Goal: Information Seeking & Learning: Compare options

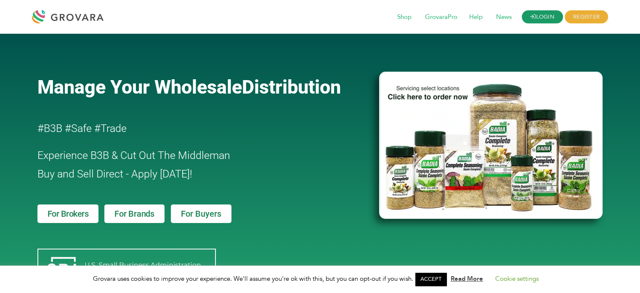
click at [543, 14] on link "LOGIN" at bounding box center [542, 17] width 41 height 13
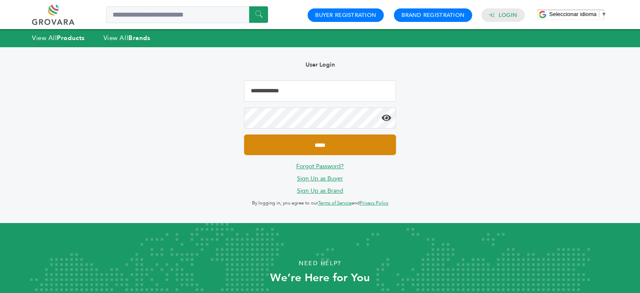
type input "**********"
click at [325, 149] on input "*****" at bounding box center [320, 144] width 152 height 21
click at [325, 147] on input "*****" at bounding box center [320, 144] width 152 height 21
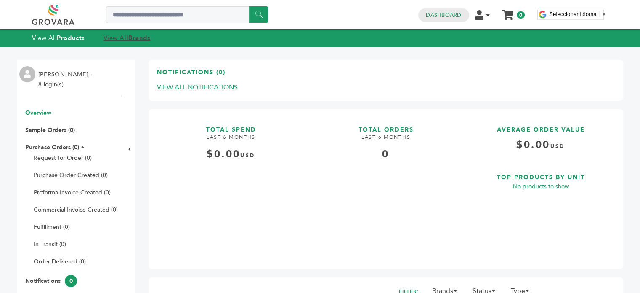
click at [111, 39] on link "View All Brands" at bounding box center [127, 38] width 47 height 8
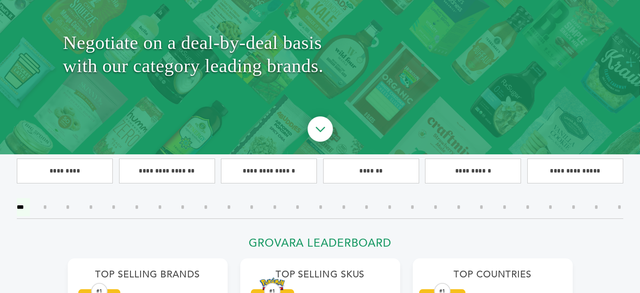
scroll to position [101, 0]
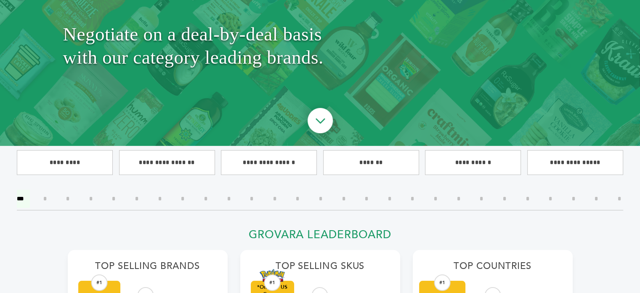
drag, startPoint x: 344, startPoint y: 197, endPoint x: 335, endPoint y: 224, distance: 28.5
click at [343, 198] on input"] "*" at bounding box center [344, 198] width 16 height 18
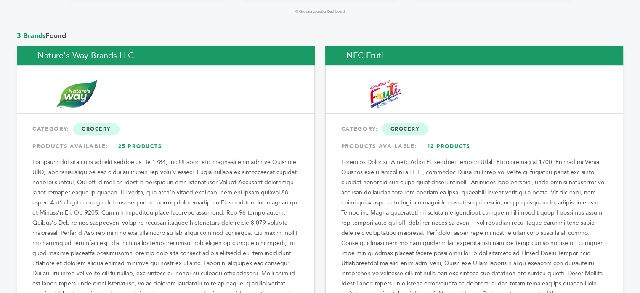
scroll to position [653, 0]
drag, startPoint x: 642, startPoint y: 60, endPoint x: 646, endPoint y: 208, distance: 147.4
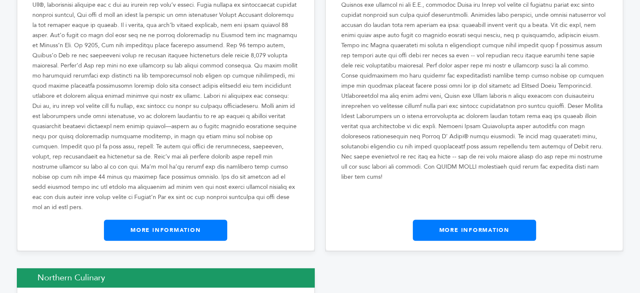
scroll to position [824, 0]
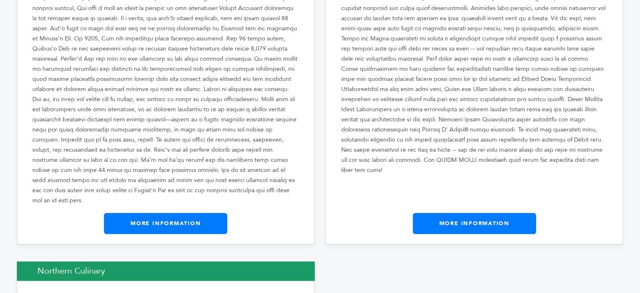
click at [455, 213] on link "More Information" at bounding box center [474, 223] width 123 height 21
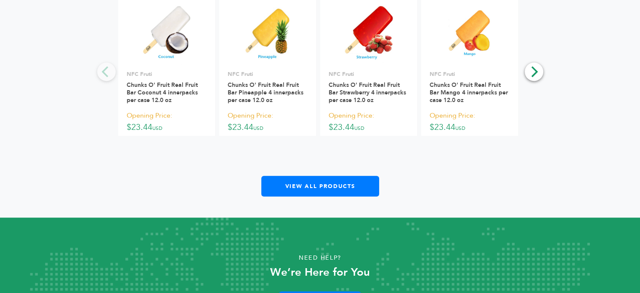
scroll to position [623, 0]
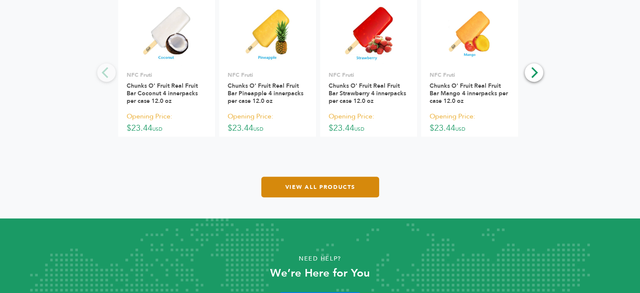
click at [312, 192] on link "View All Products" at bounding box center [320, 186] width 118 height 21
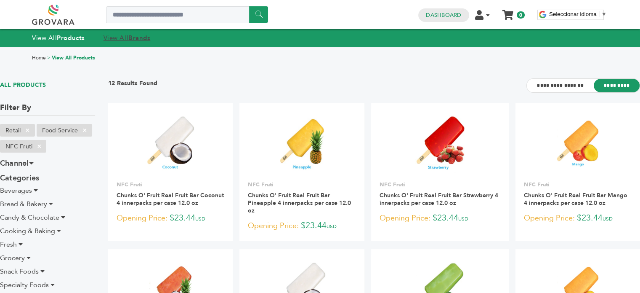
click at [131, 38] on strong "Brands" at bounding box center [139, 38] width 22 height 8
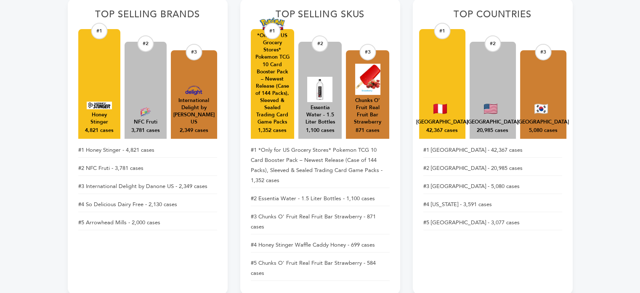
scroll to position [354, 0]
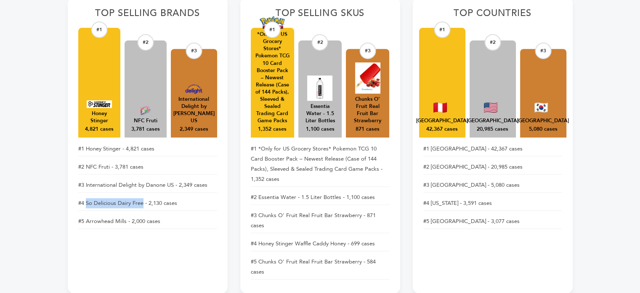
drag, startPoint x: 86, startPoint y: 202, endPoint x: 141, endPoint y: 203, distance: 55.6
click at [141, 203] on li "#4 So Delicious Dairy Free - 2,130 cases" at bounding box center [147, 203] width 139 height 15
click at [190, 183] on li "#3 International Delight by Danone US - 2,349 cases" at bounding box center [147, 185] width 139 height 15
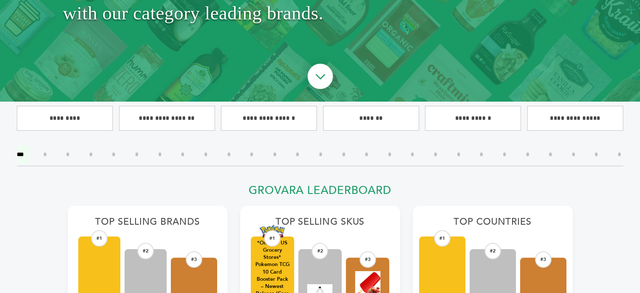
scroll to position [165, 0]
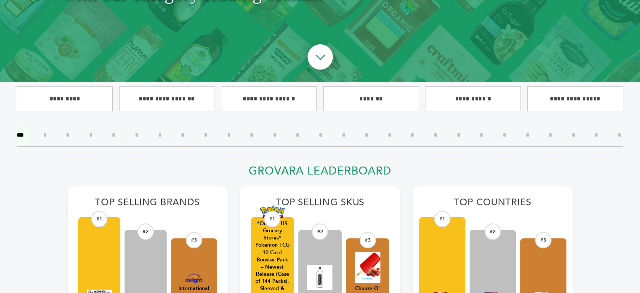
click at [458, 133] on input"] "*" at bounding box center [459, 135] width 16 height 18
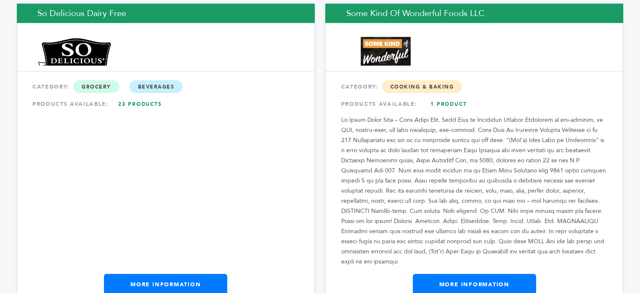
scroll to position [1926, 0]
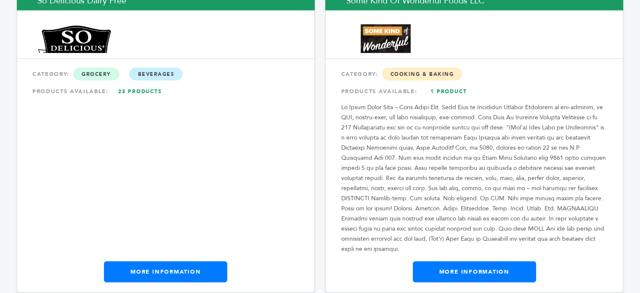
click at [193, 261] on link "More Information" at bounding box center [165, 271] width 123 height 21
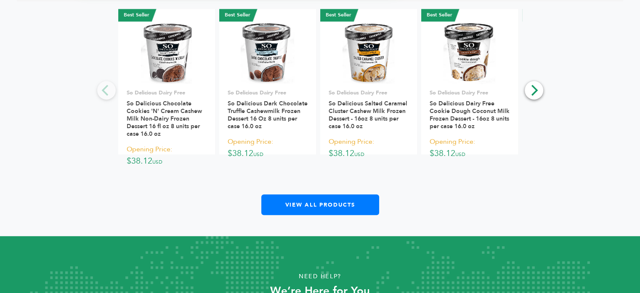
scroll to position [574, 0]
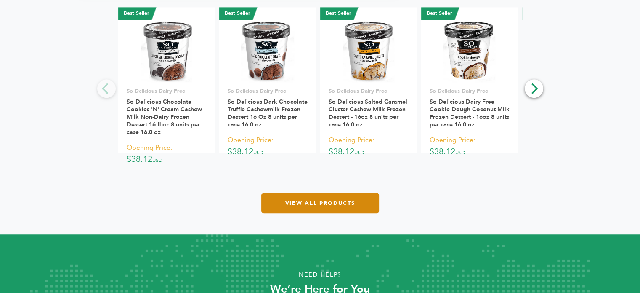
click at [325, 197] on link "View All Products" at bounding box center [320, 202] width 118 height 21
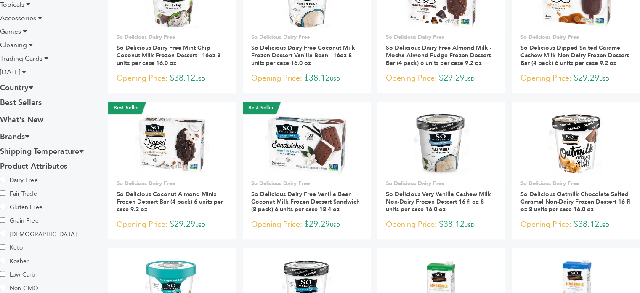
scroll to position [295, 0]
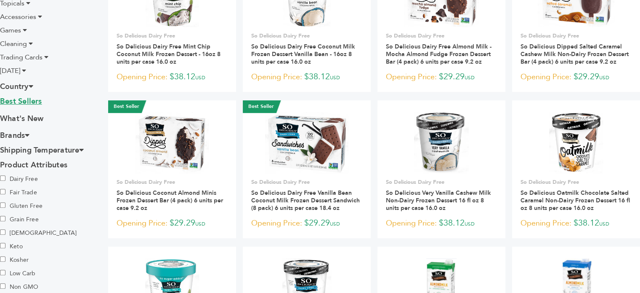
click at [22, 104] on link "Best Sellers" at bounding box center [47, 102] width 95 height 13
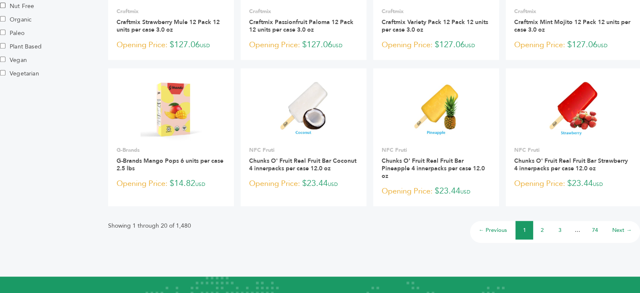
scroll to position [596, 0]
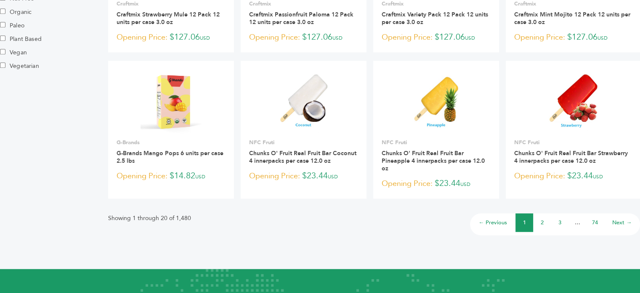
click at [540, 223] on li "2" at bounding box center [542, 222] width 18 height 19
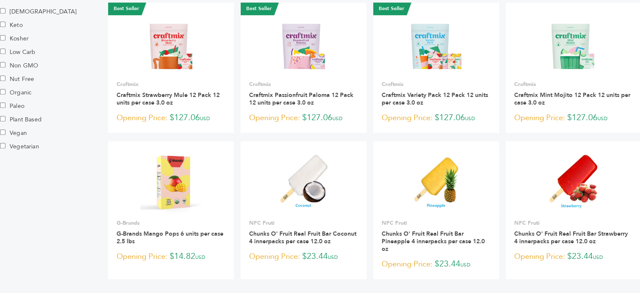
scroll to position [625, 0]
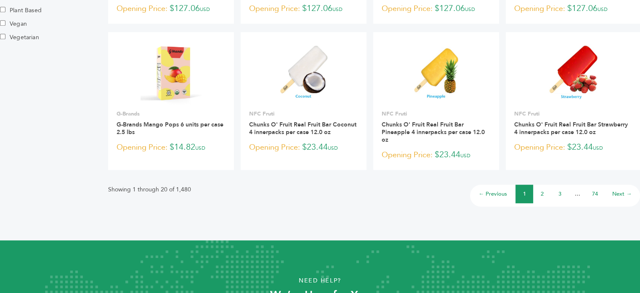
click at [544, 192] on li "2" at bounding box center [542, 193] width 18 height 19
click at [542, 192] on link "2" at bounding box center [542, 194] width 3 height 8
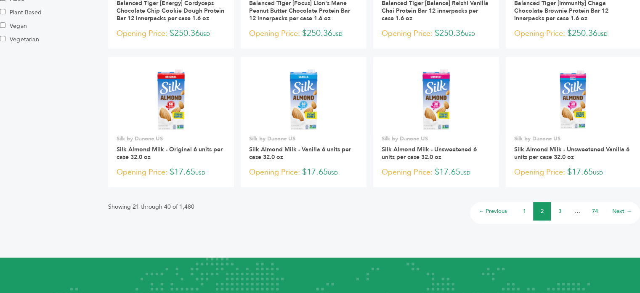
scroll to position [623, 0]
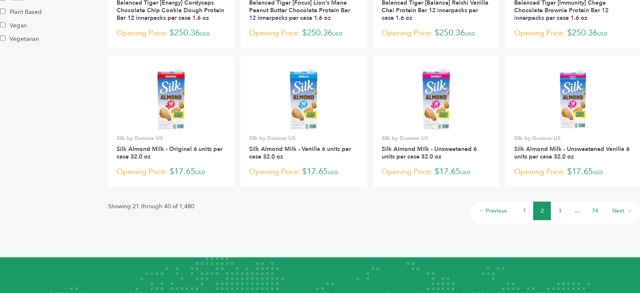
click at [560, 214] on link "3" at bounding box center [560, 211] width 3 height 8
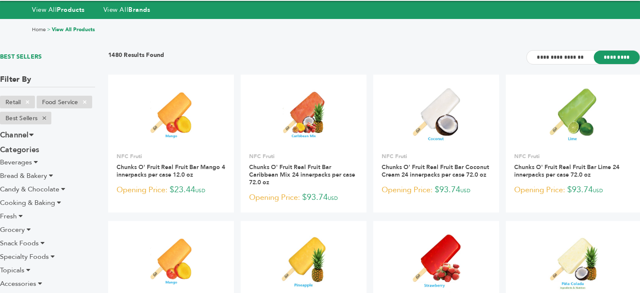
scroll to position [143, 0]
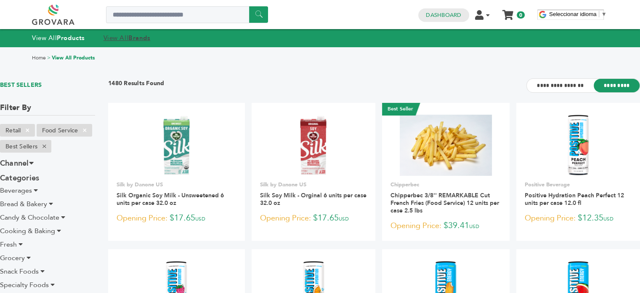
click at [125, 38] on link "View All Brands" at bounding box center [127, 38] width 47 height 8
click at [145, 35] on strong "Brands" at bounding box center [139, 38] width 22 height 8
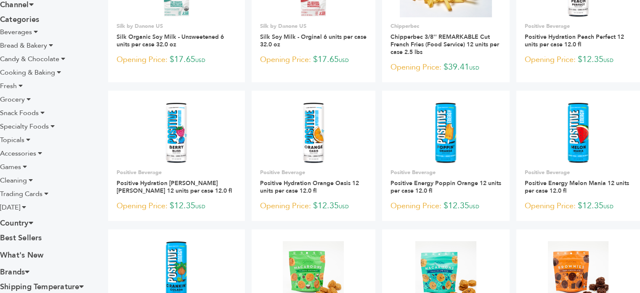
scroll to position [160, 0]
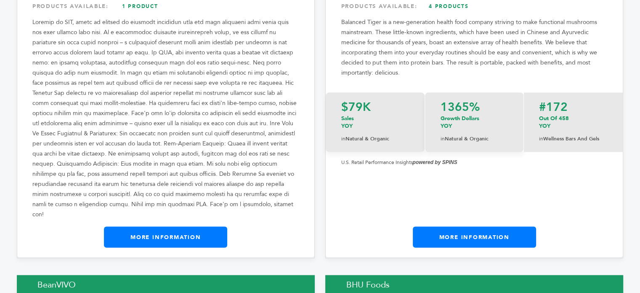
scroll to position [1906, 0]
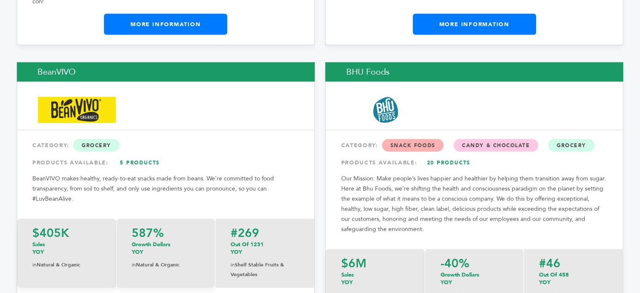
click at [386, 173] on p "Our Mission: Make people’s lives happier and healthier by helping them transiti…" at bounding box center [474, 203] width 267 height 61
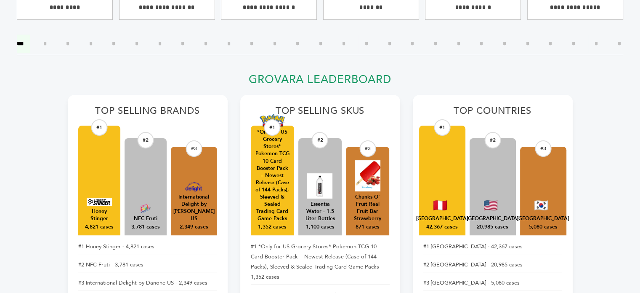
scroll to position [0, 0]
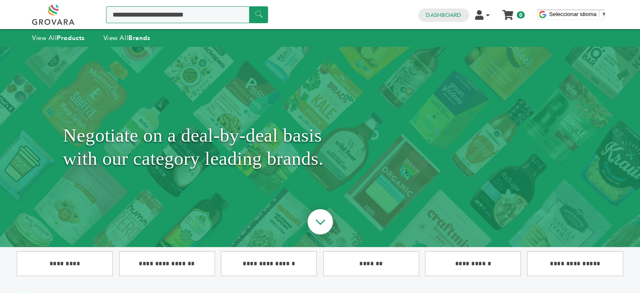
click at [129, 21] on input "Search a product or brand..." at bounding box center [187, 14] width 162 height 17
type input "******"
click at [253, 16] on input "******" at bounding box center [258, 14] width 19 height 16
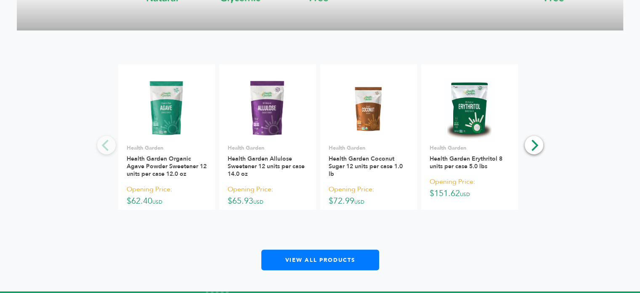
scroll to position [775, 0]
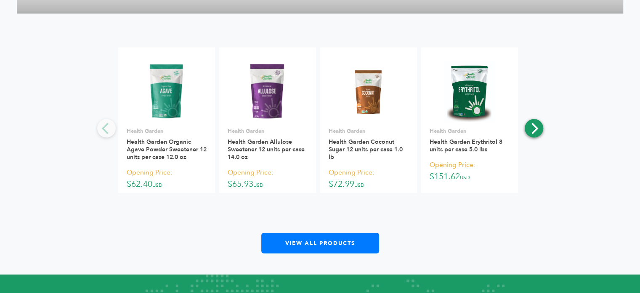
click at [535, 123] on icon "Next" at bounding box center [533, 128] width 11 height 11
click at [534, 123] on icon "Next" at bounding box center [533, 128] width 11 height 11
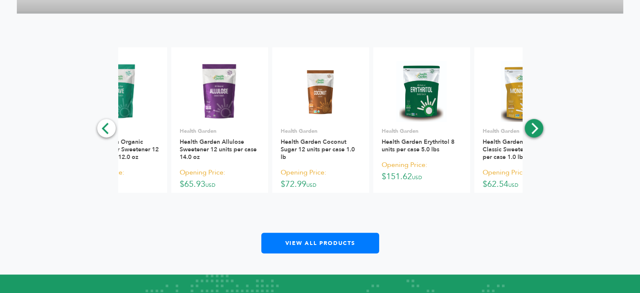
click at [534, 123] on icon "Next" at bounding box center [533, 128] width 11 height 11
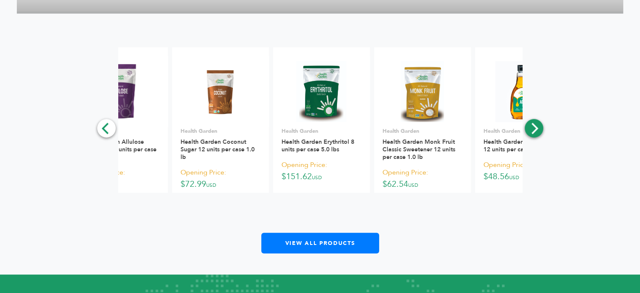
click at [534, 123] on icon "Next" at bounding box center [533, 128] width 11 height 11
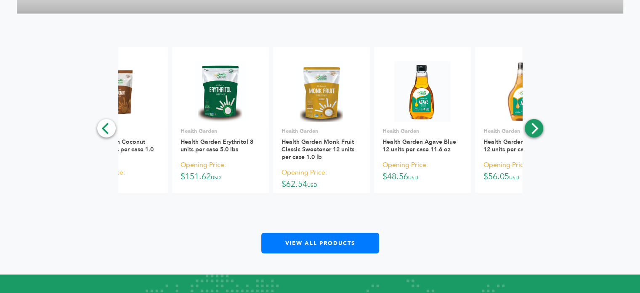
click at [534, 123] on icon "Next" at bounding box center [533, 128] width 11 height 11
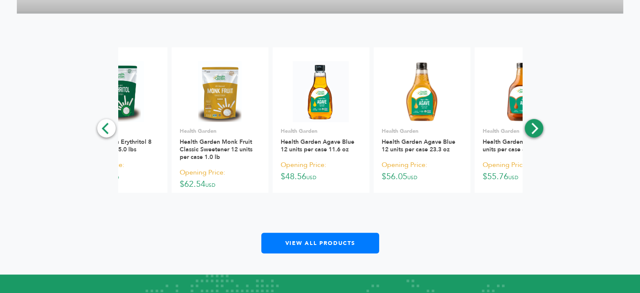
click at [534, 123] on icon "Next" at bounding box center [533, 128] width 11 height 11
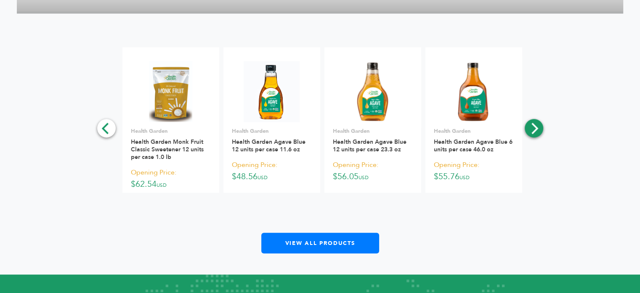
click at [534, 123] on icon "Next" at bounding box center [533, 128] width 11 height 11
click at [534, 117] on div "**********" at bounding box center [320, 150] width 607 height 206
click at [103, 123] on icon "Previous" at bounding box center [106, 128] width 11 height 11
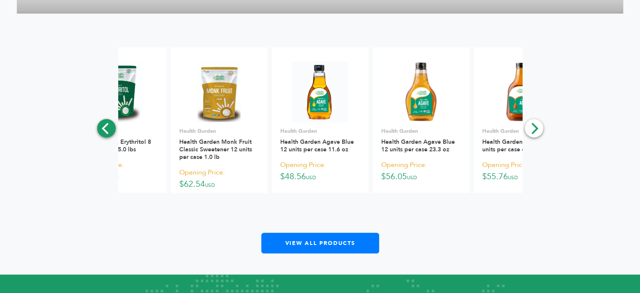
click at [103, 123] on icon "Previous" at bounding box center [106, 128] width 11 height 11
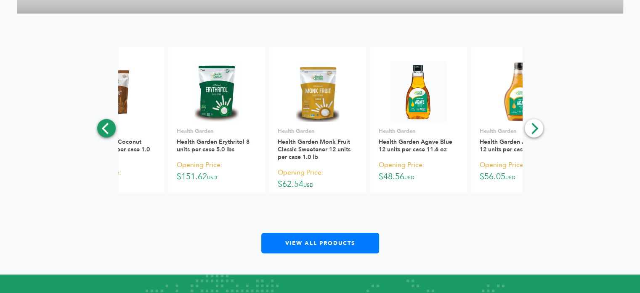
click at [103, 123] on icon "Previous" at bounding box center [106, 128] width 11 height 11
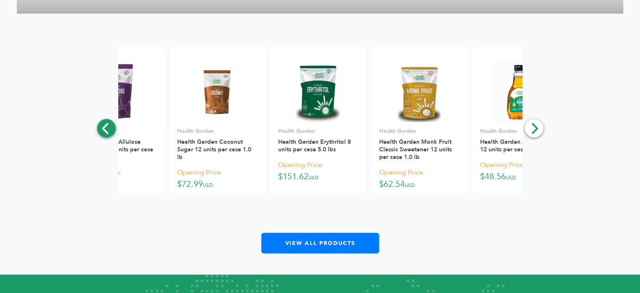
click at [103, 123] on icon "Previous" at bounding box center [106, 128] width 11 height 11
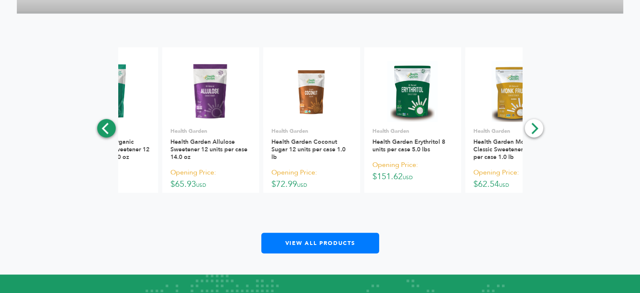
click at [103, 123] on icon "Previous" at bounding box center [106, 128] width 11 height 11
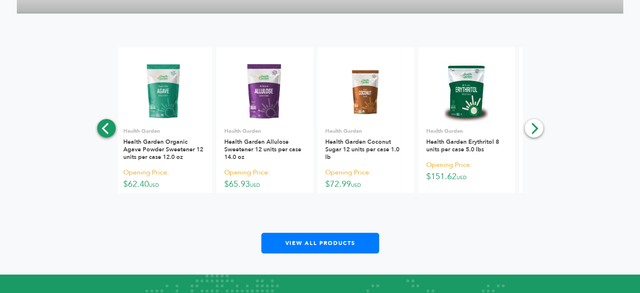
click at [103, 123] on icon "Previous" at bounding box center [106, 128] width 11 height 11
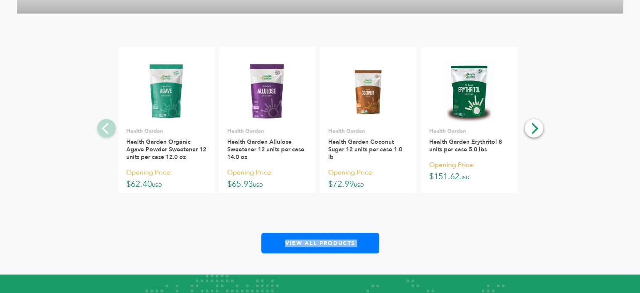
click at [103, 119] on div "**********" at bounding box center [320, 150] width 607 height 206
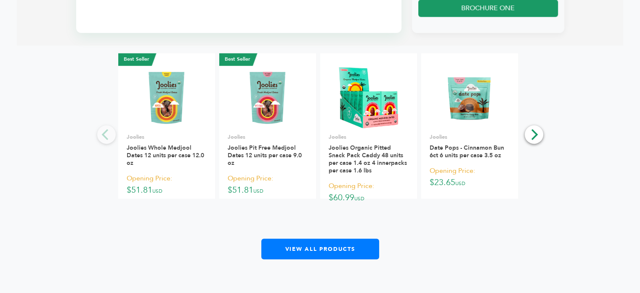
scroll to position [664, 0]
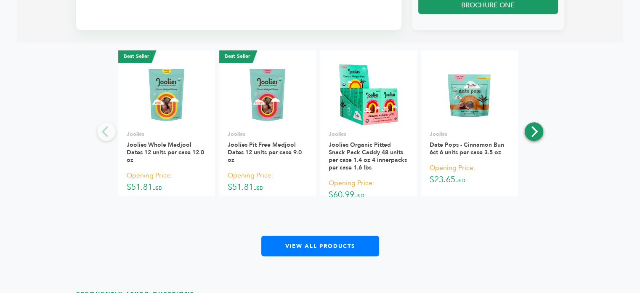
click at [542, 138] on button "Next" at bounding box center [534, 131] width 19 height 19
click at [536, 137] on icon "Next" at bounding box center [533, 131] width 11 height 11
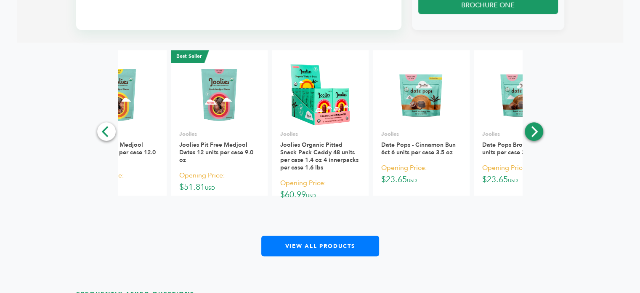
click at [536, 137] on icon "Next" at bounding box center [533, 131] width 11 height 11
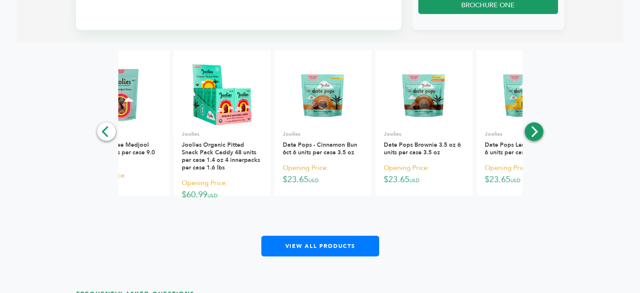
click at [536, 137] on icon "Next" at bounding box center [533, 131] width 11 height 11
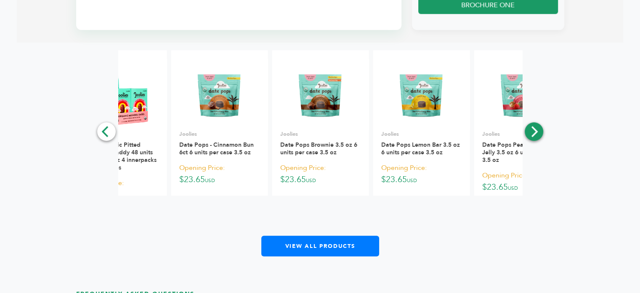
click at [536, 137] on icon "Next" at bounding box center [533, 131] width 11 height 11
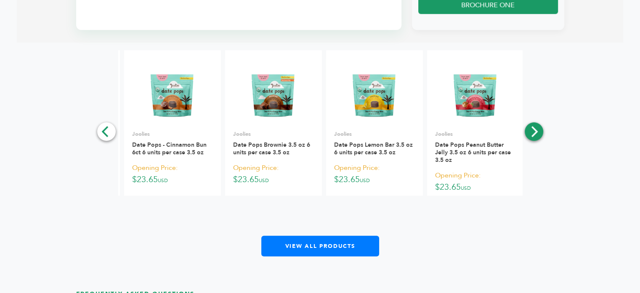
click at [536, 137] on icon "Next" at bounding box center [533, 131] width 11 height 11
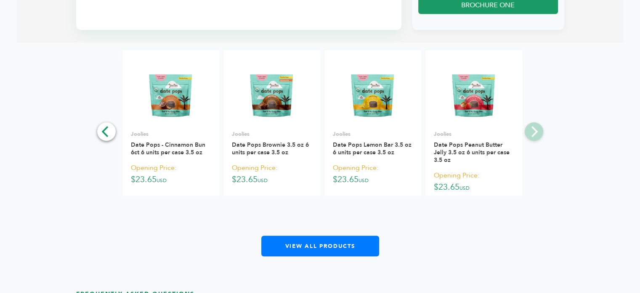
click at [536, 140] on div "**********" at bounding box center [320, 153] width 607 height 206
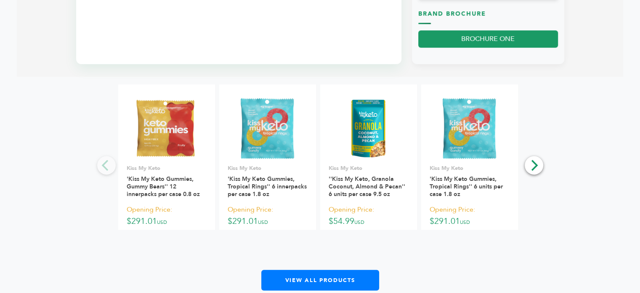
scroll to position [616, 0]
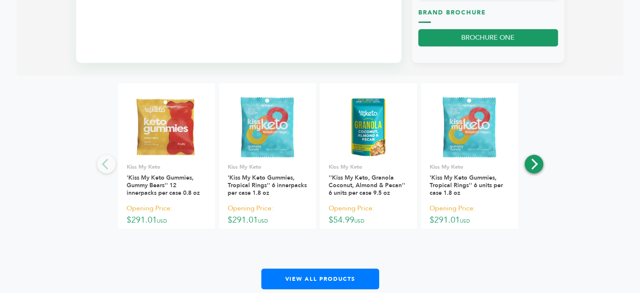
click at [536, 165] on icon "Next" at bounding box center [533, 163] width 11 height 11
click at [533, 166] on icon "Next" at bounding box center [533, 163] width 11 height 11
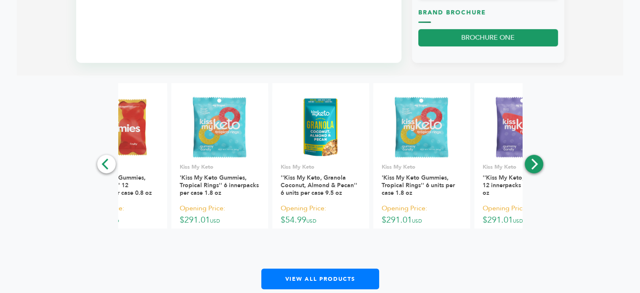
click at [533, 166] on icon "Next" at bounding box center [533, 163] width 11 height 11
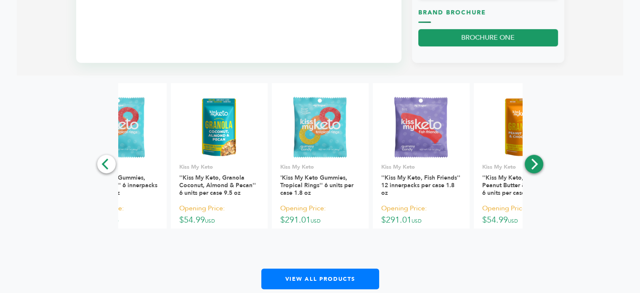
click at [532, 168] on icon "Next" at bounding box center [535, 163] width 7 height 11
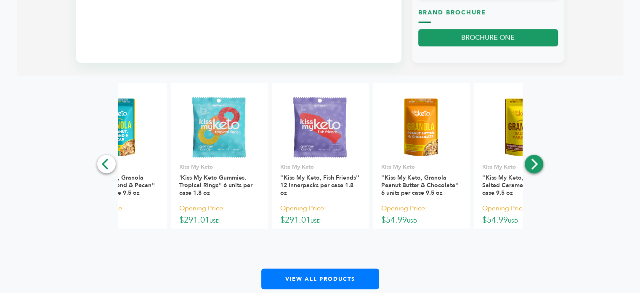
click at [532, 168] on icon "Next" at bounding box center [535, 163] width 7 height 11
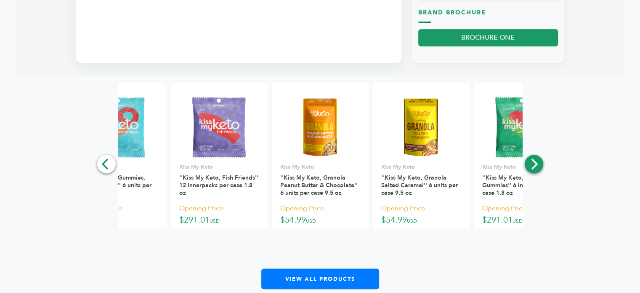
click at [532, 168] on icon "Next" at bounding box center [535, 163] width 7 height 11
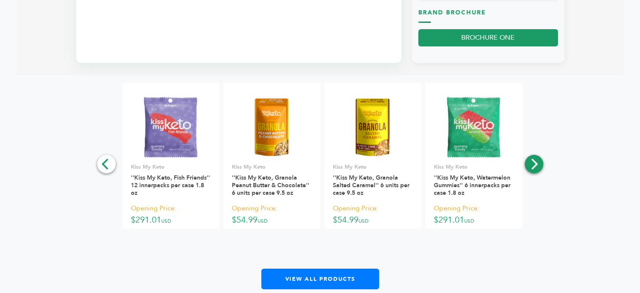
click at [532, 168] on icon "Next" at bounding box center [535, 163] width 7 height 11
click at [532, 168] on div "**********" at bounding box center [320, 186] width 607 height 206
click at [108, 164] on icon "Previous" at bounding box center [106, 163] width 11 height 11
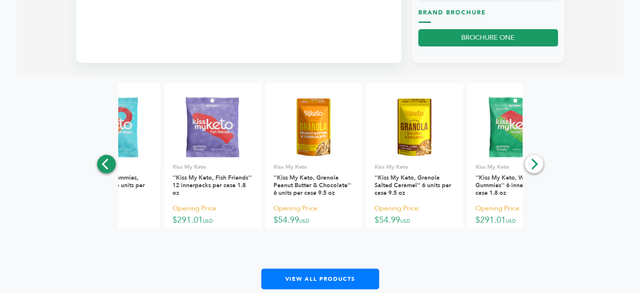
click at [108, 164] on icon "Previous" at bounding box center [106, 163] width 11 height 11
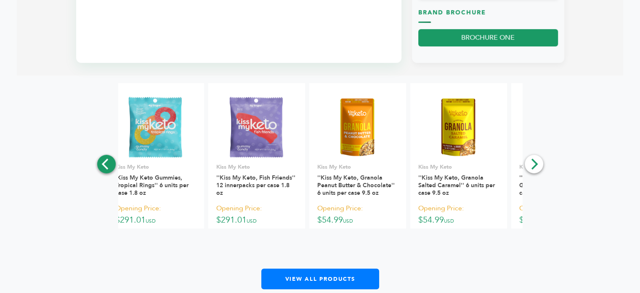
click at [108, 164] on icon "Previous" at bounding box center [106, 163] width 11 height 11
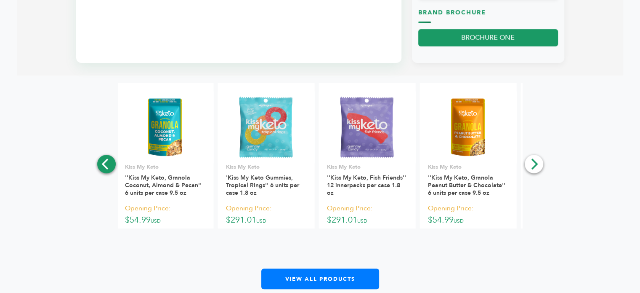
click at [108, 164] on icon "Previous" at bounding box center [106, 163] width 11 height 11
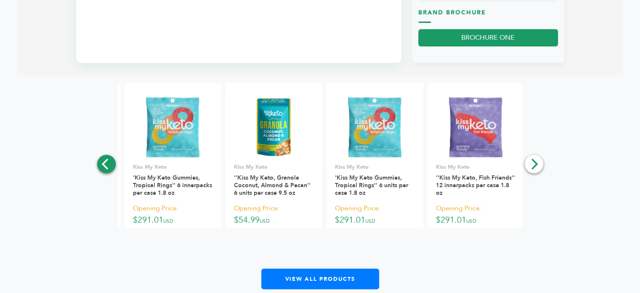
click at [108, 164] on icon "Previous" at bounding box center [106, 163] width 11 height 11
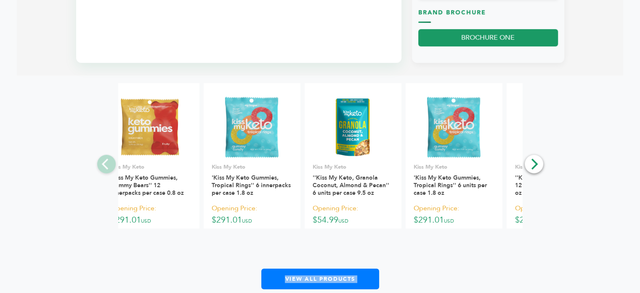
click at [108, 164] on div "**********" at bounding box center [320, 186] width 607 height 206
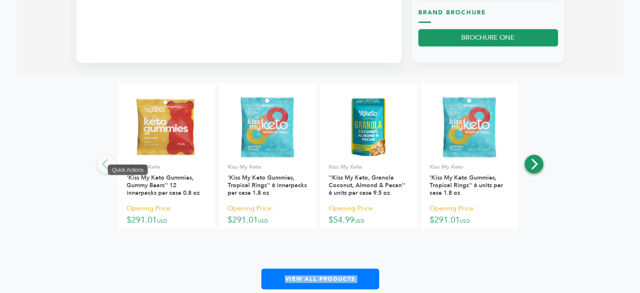
click at [536, 170] on button "Next" at bounding box center [534, 164] width 19 height 19
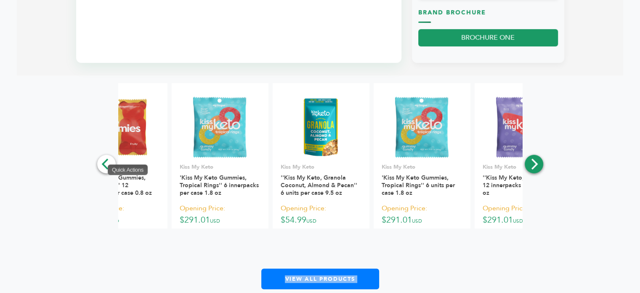
click at [534, 164] on icon "Next" at bounding box center [533, 163] width 11 height 11
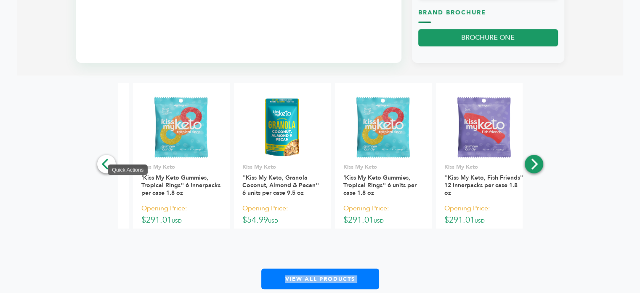
click at [534, 164] on icon "Next" at bounding box center [533, 163] width 11 height 11
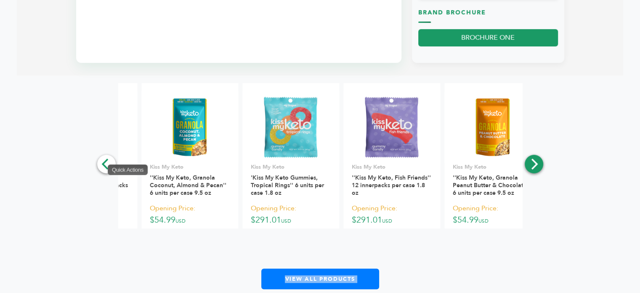
click at [534, 164] on icon "Next" at bounding box center [533, 163] width 11 height 11
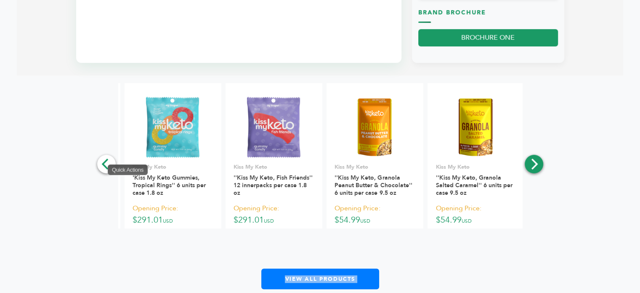
click at [534, 164] on icon "Next" at bounding box center [533, 163] width 11 height 11
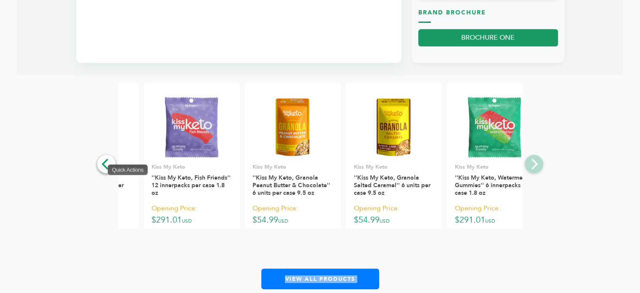
click at [534, 164] on div "**********" at bounding box center [320, 186] width 607 height 206
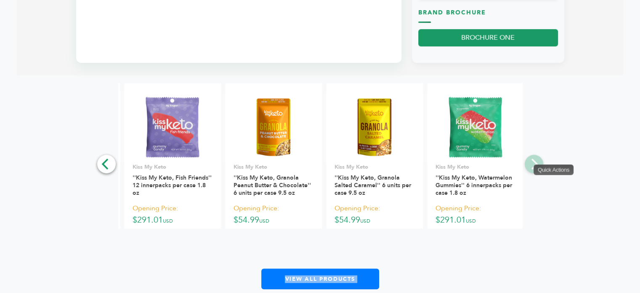
click at [534, 164] on div "**********" at bounding box center [320, 186] width 607 height 206
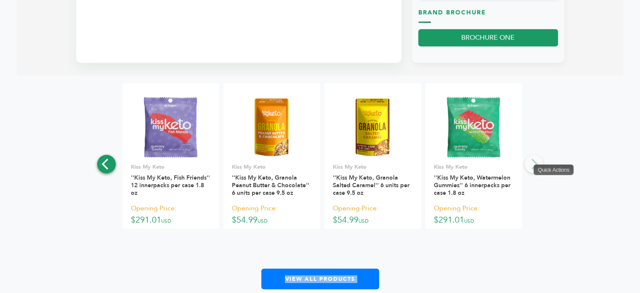
click at [110, 168] on icon "Previous" at bounding box center [106, 163] width 11 height 11
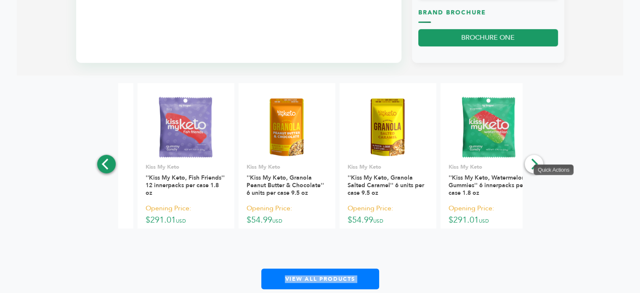
click at [110, 168] on icon "Previous" at bounding box center [106, 163] width 11 height 11
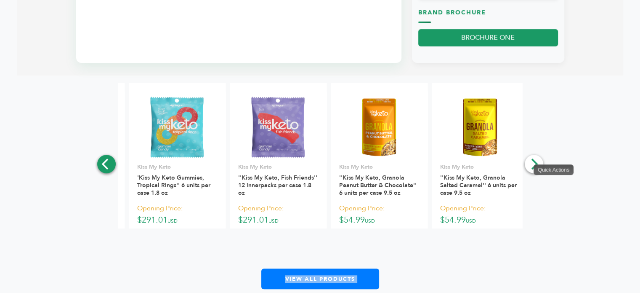
click at [110, 168] on icon "Previous" at bounding box center [106, 163] width 11 height 11
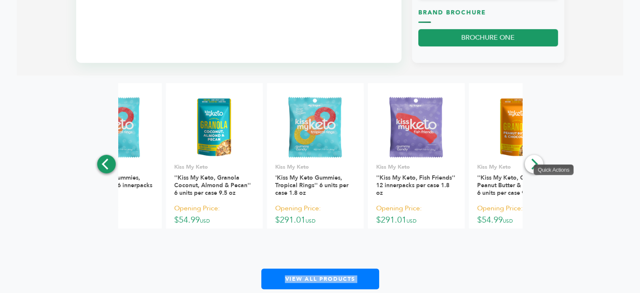
click at [110, 168] on icon "Previous" at bounding box center [106, 163] width 11 height 11
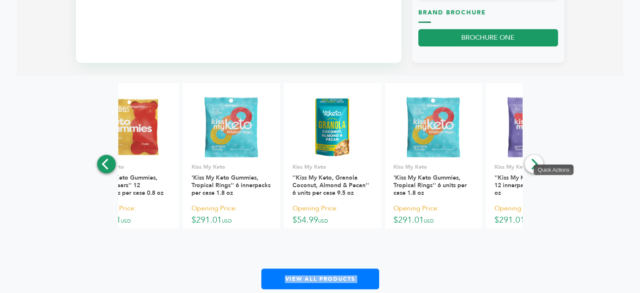
click at [110, 168] on icon "Previous" at bounding box center [106, 163] width 11 height 11
click at [110, 168] on div "**********" at bounding box center [320, 186] width 421 height 206
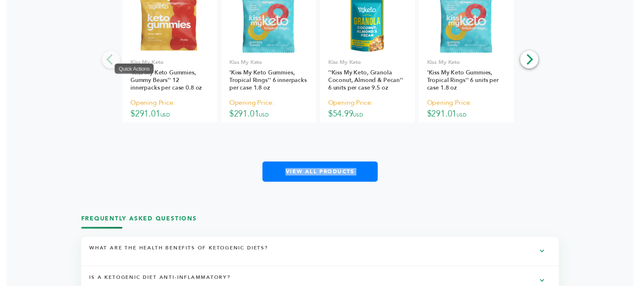
scroll to position [709, 0]
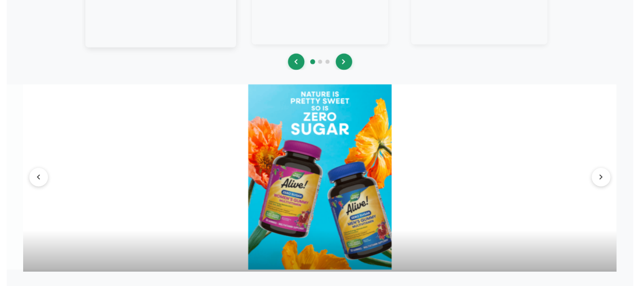
scroll to position [1257, 0]
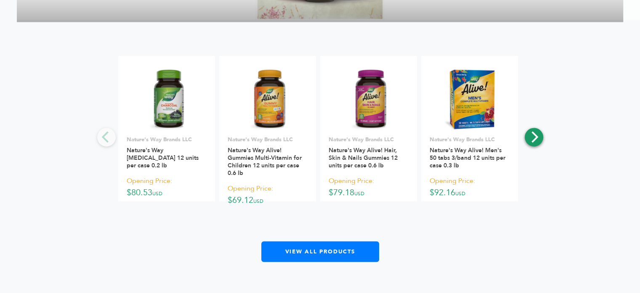
click at [534, 134] on icon "Next" at bounding box center [533, 136] width 11 height 11
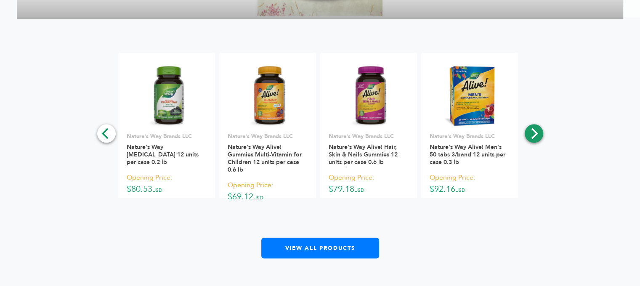
click at [532, 138] on icon "Next" at bounding box center [533, 133] width 11 height 11
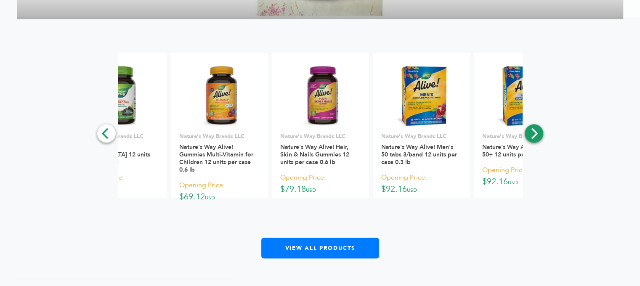
click at [532, 138] on icon "Next" at bounding box center [533, 133] width 11 height 11
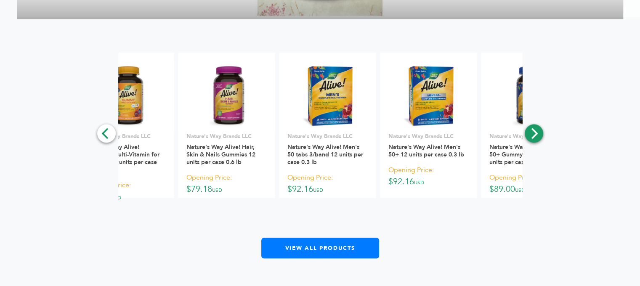
click at [532, 138] on icon "Next" at bounding box center [533, 133] width 11 height 11
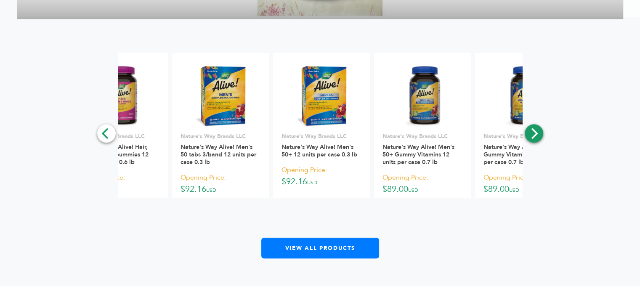
click at [532, 138] on icon "Next" at bounding box center [533, 133] width 11 height 11
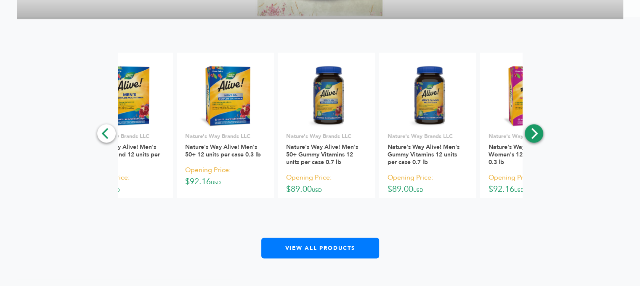
click at [532, 138] on icon "Next" at bounding box center [533, 133] width 11 height 11
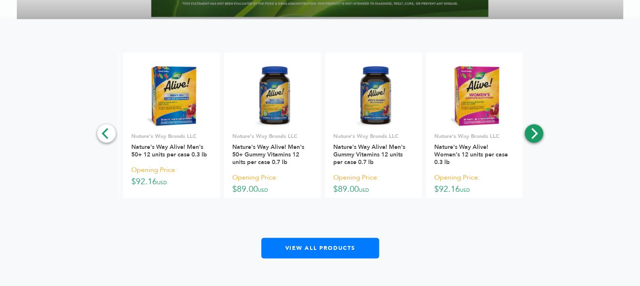
click at [532, 138] on icon "Next" at bounding box center [533, 133] width 11 height 11
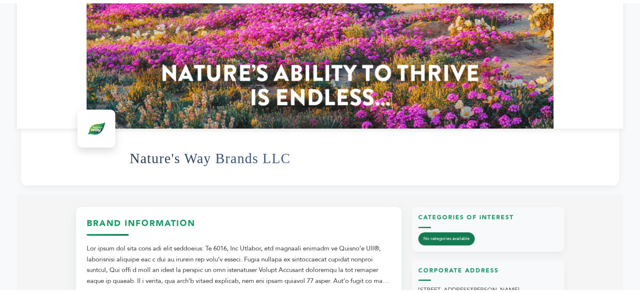
scroll to position [69, 0]
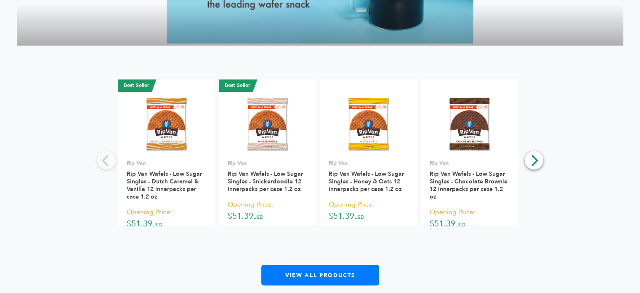
scroll to position [948, 0]
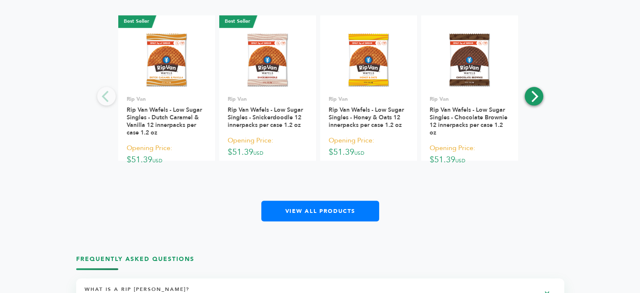
click at [534, 100] on icon "Next" at bounding box center [533, 96] width 11 height 11
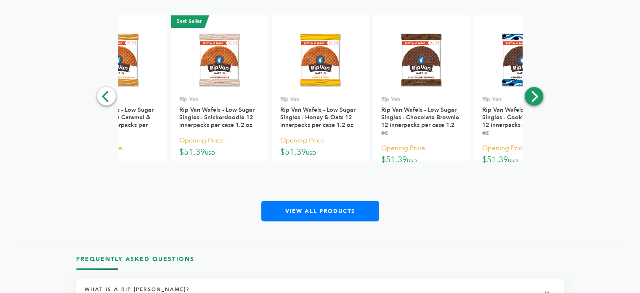
click at [534, 100] on icon "Next" at bounding box center [533, 96] width 11 height 11
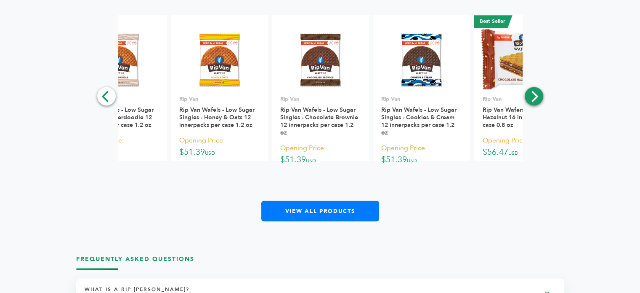
click at [534, 100] on icon "Next" at bounding box center [533, 96] width 11 height 11
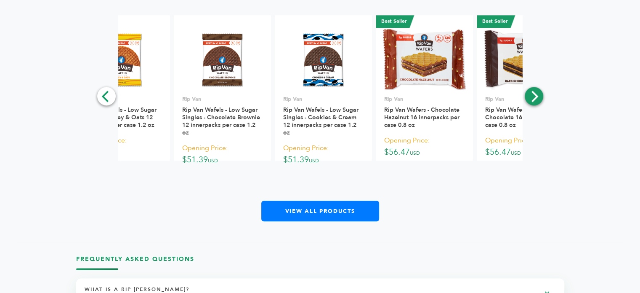
click at [534, 100] on icon "Next" at bounding box center [533, 96] width 11 height 11
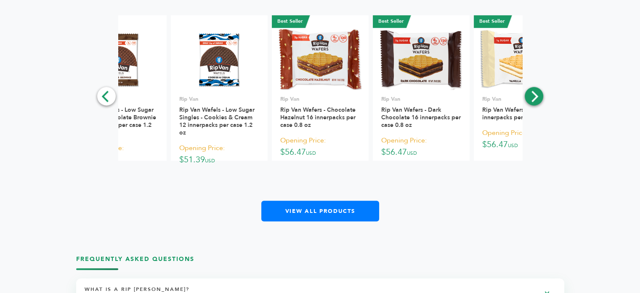
click at [534, 100] on icon "Next" at bounding box center [533, 96] width 11 height 11
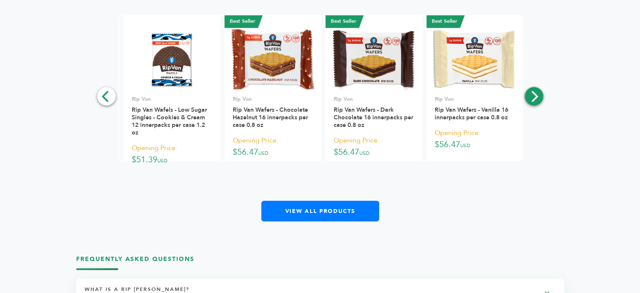
click at [534, 100] on icon "Next" at bounding box center [533, 96] width 11 height 11
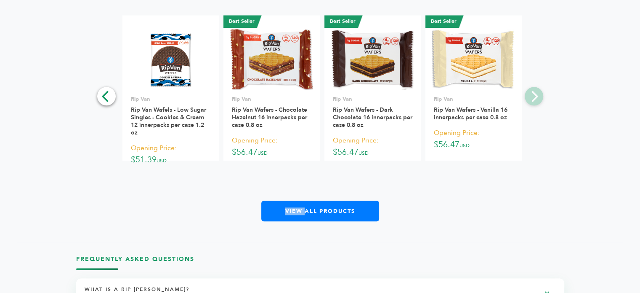
click at [534, 100] on div "**********" at bounding box center [320, 118] width 607 height 206
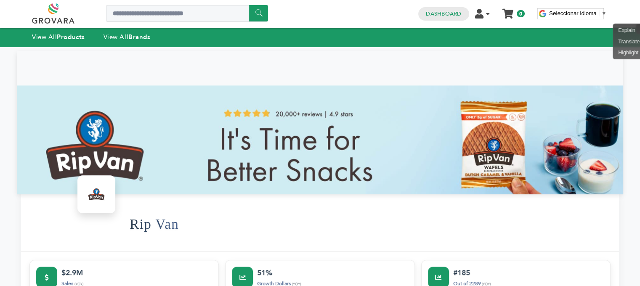
scroll to position [0, 0]
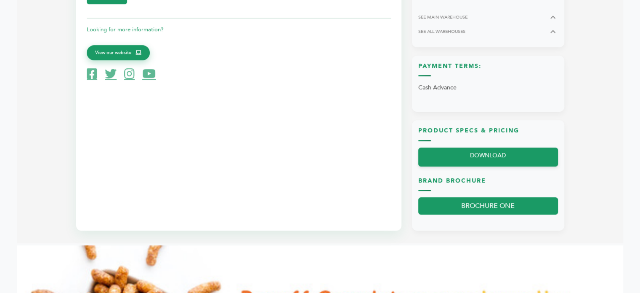
scroll to position [367, 0]
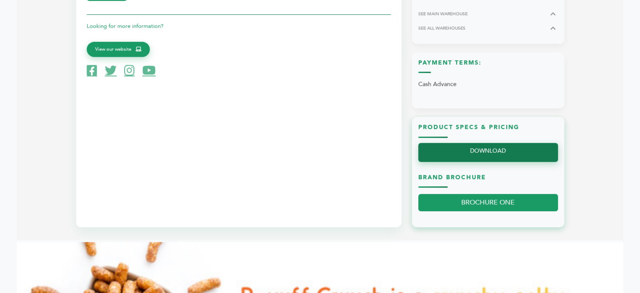
click at [490, 156] on link "DOWNLOAD" at bounding box center [488, 152] width 140 height 19
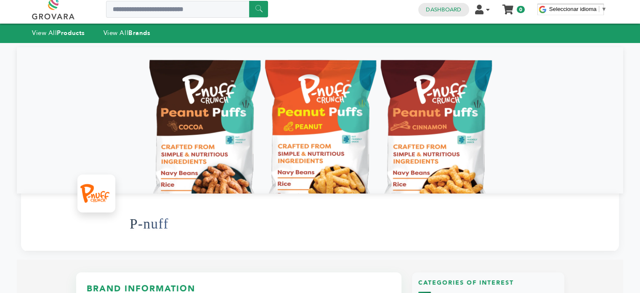
scroll to position [0, 0]
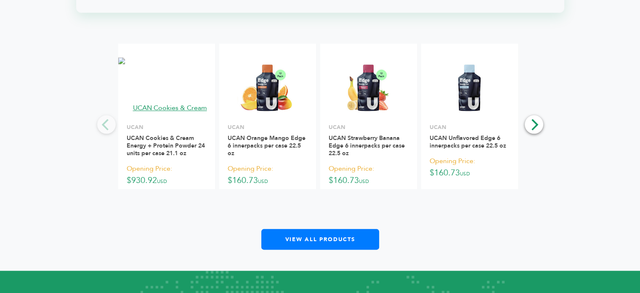
scroll to position [936, 0]
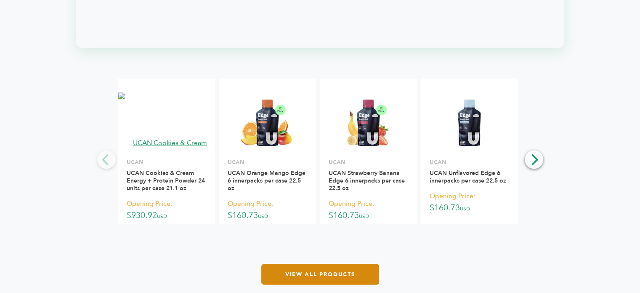
click at [355, 276] on link "View All Products" at bounding box center [320, 274] width 118 height 21
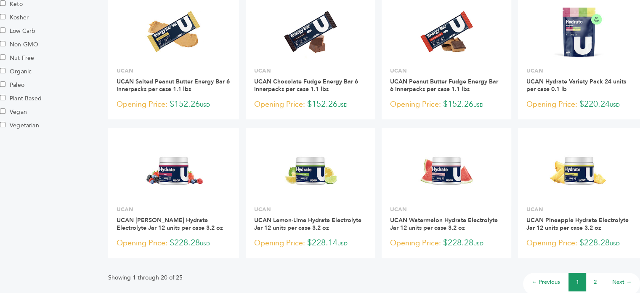
scroll to position [577, 0]
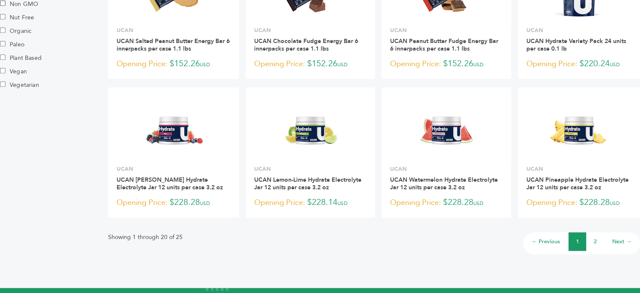
click at [597, 245] on link "2" at bounding box center [595, 241] width 3 height 8
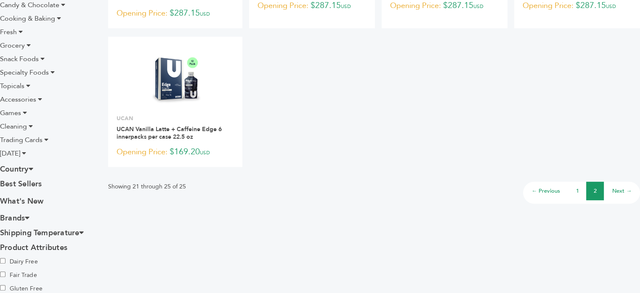
scroll to position [208, 0]
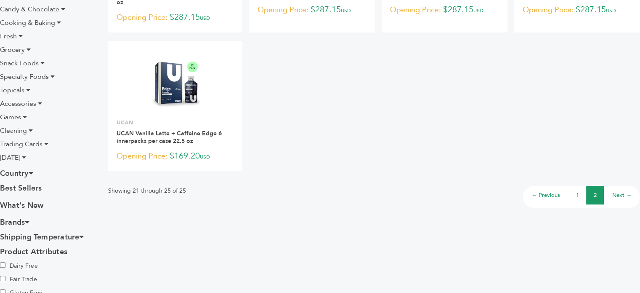
click at [576, 191] on link "1" at bounding box center [577, 195] width 3 height 8
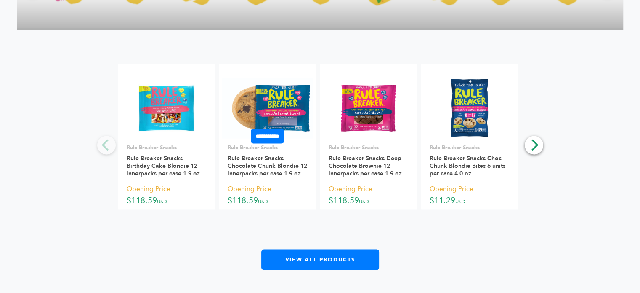
scroll to position [1128, 0]
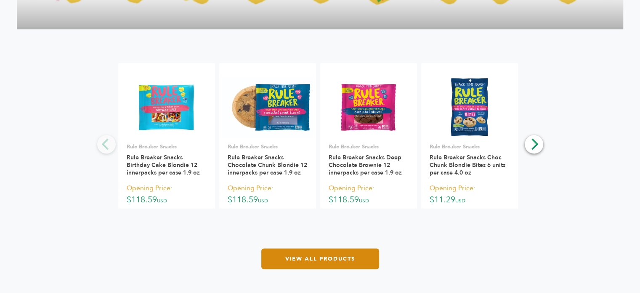
click at [327, 256] on link "View All Products" at bounding box center [320, 258] width 118 height 21
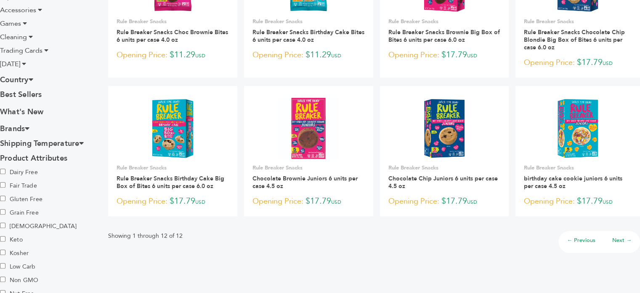
scroll to position [304, 0]
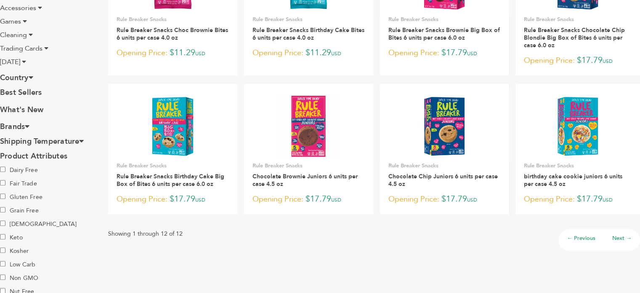
click at [619, 237] on link "Next →" at bounding box center [622, 238] width 19 height 8
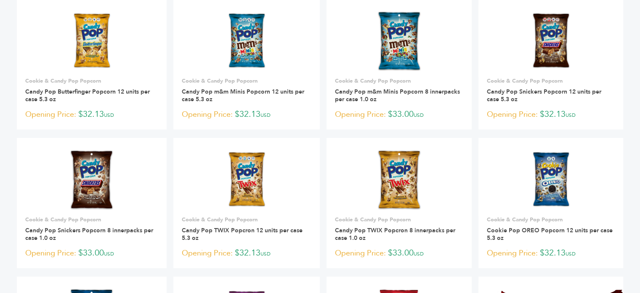
scroll to position [89, 0]
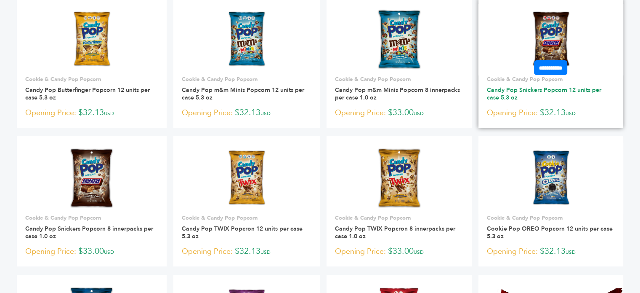
click at [506, 96] on link "Candy Pop Snickers Popcorn 12 units per case 5.3 oz" at bounding box center [544, 94] width 115 height 16
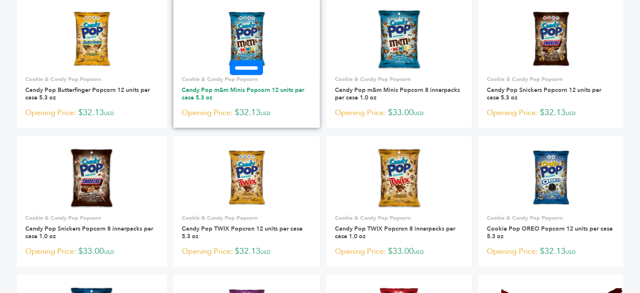
click at [211, 93] on link "Candy Pop m&m Minis Popcorn 12 units per case 5.3 oz" at bounding box center [243, 94] width 123 height 16
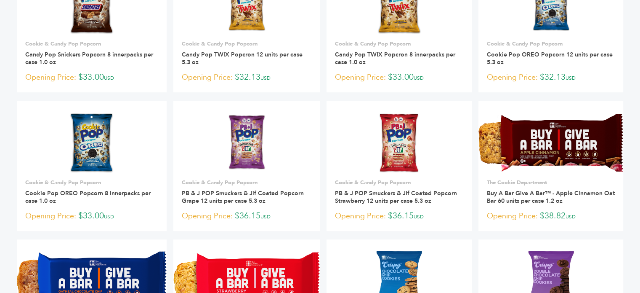
scroll to position [0, 0]
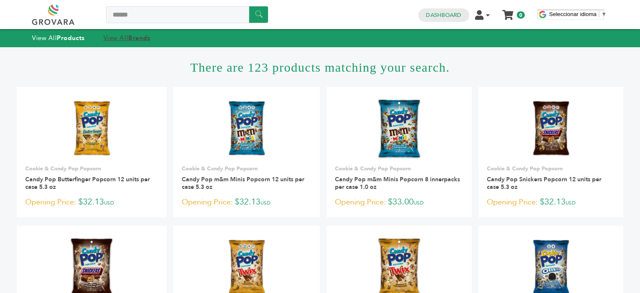
click at [133, 35] on strong "Brands" at bounding box center [139, 38] width 22 height 8
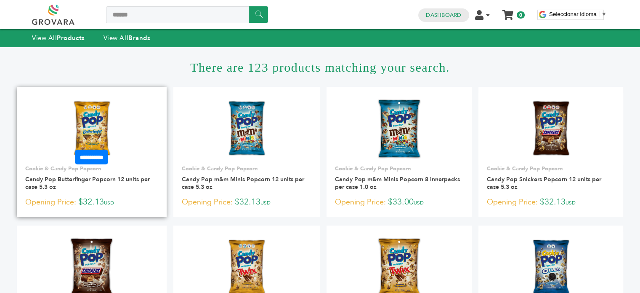
click at [93, 125] on img at bounding box center [91, 128] width 43 height 61
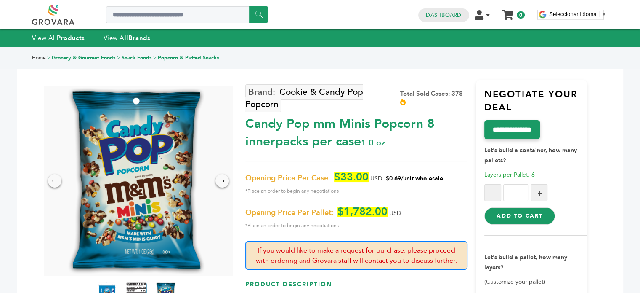
click at [398, 176] on span "$0.69/unit wholesale" at bounding box center [414, 178] width 57 height 8
copy span "0.69"
click at [445, 170] on div "Cookie & Candy Pop Popcorn Total Sold Cases: 378 Candy Pop mm Minis Popcorn 8 i…" at bounding box center [356, 235] width 222 height 311
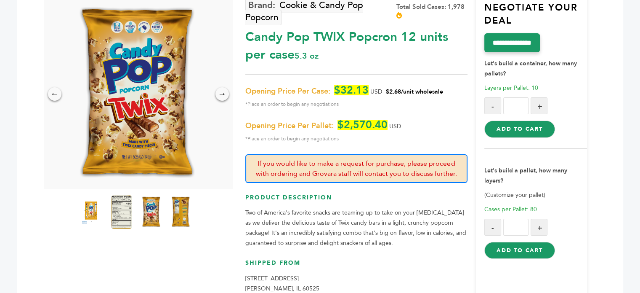
scroll to position [91, 0]
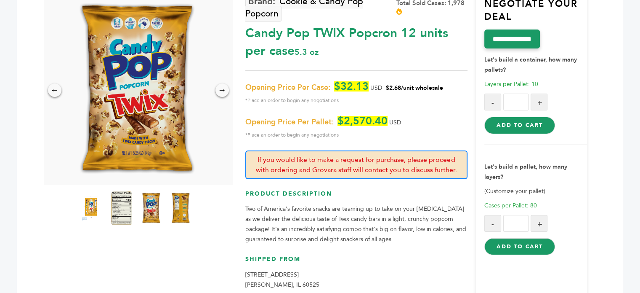
click at [392, 88] on span "$2.68/unit wholesale" at bounding box center [414, 88] width 57 height 8
click at [418, 131] on span "*Place an order to begin any negotiations" at bounding box center [356, 135] width 222 height 10
